Goal: Subscribe to service/newsletter

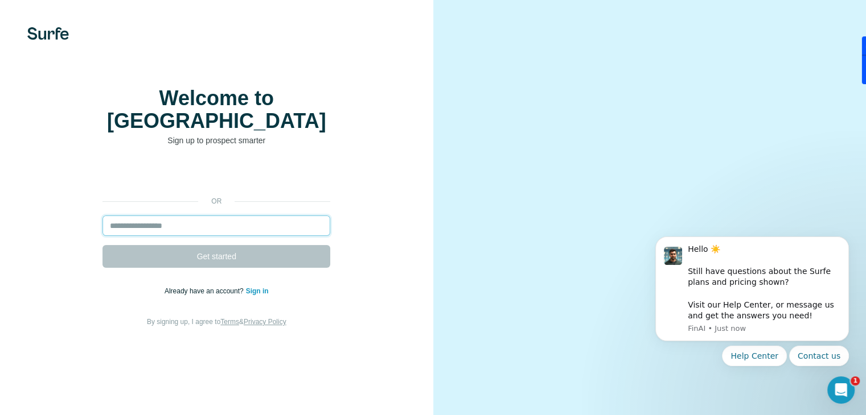
drag, startPoint x: 195, startPoint y: 236, endPoint x: 203, endPoint y: 203, distance: 33.8
click at [195, 236] on input "email" at bounding box center [216, 226] width 228 height 20
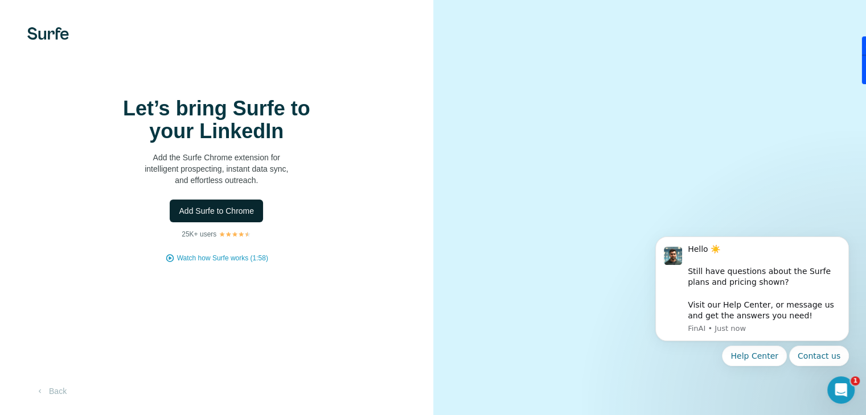
click at [239, 217] on span "Add Surfe to Chrome" at bounding box center [216, 210] width 75 height 11
click at [221, 217] on span "Add Surfe to Chrome" at bounding box center [216, 210] width 75 height 11
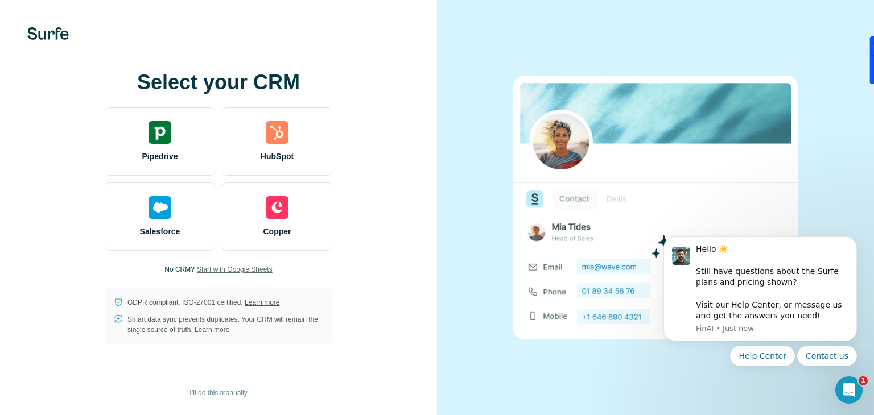
click at [248, 271] on span "Start with Google Sheets" at bounding box center [235, 270] width 76 height 10
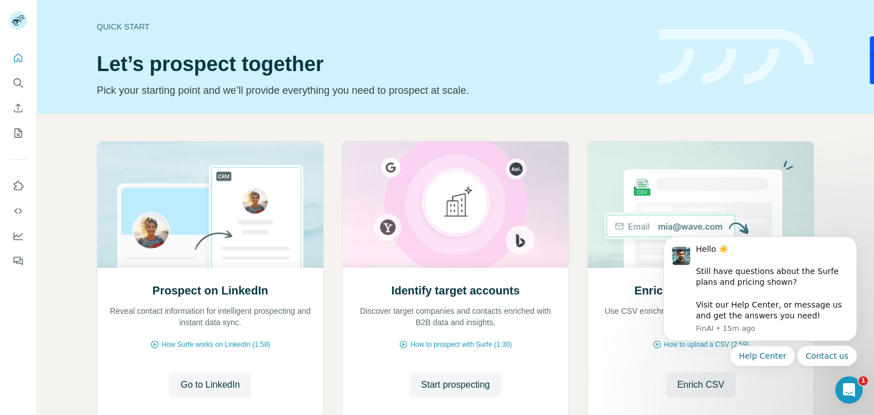
scroll to position [76, 0]
